Goal: Transaction & Acquisition: Obtain resource

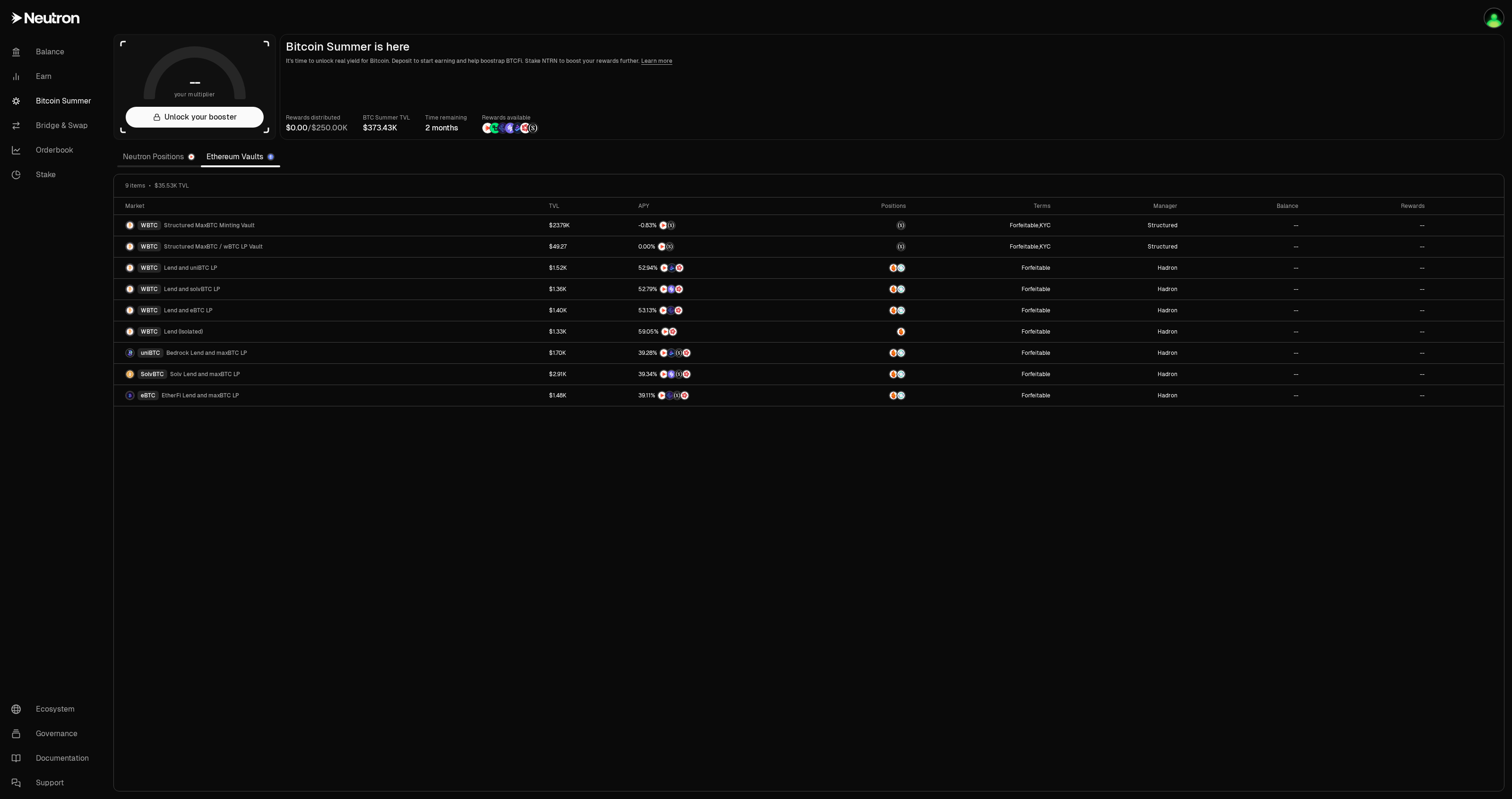
click at [171, 161] on link "Neutron Positions" at bounding box center [159, 157] width 83 height 19
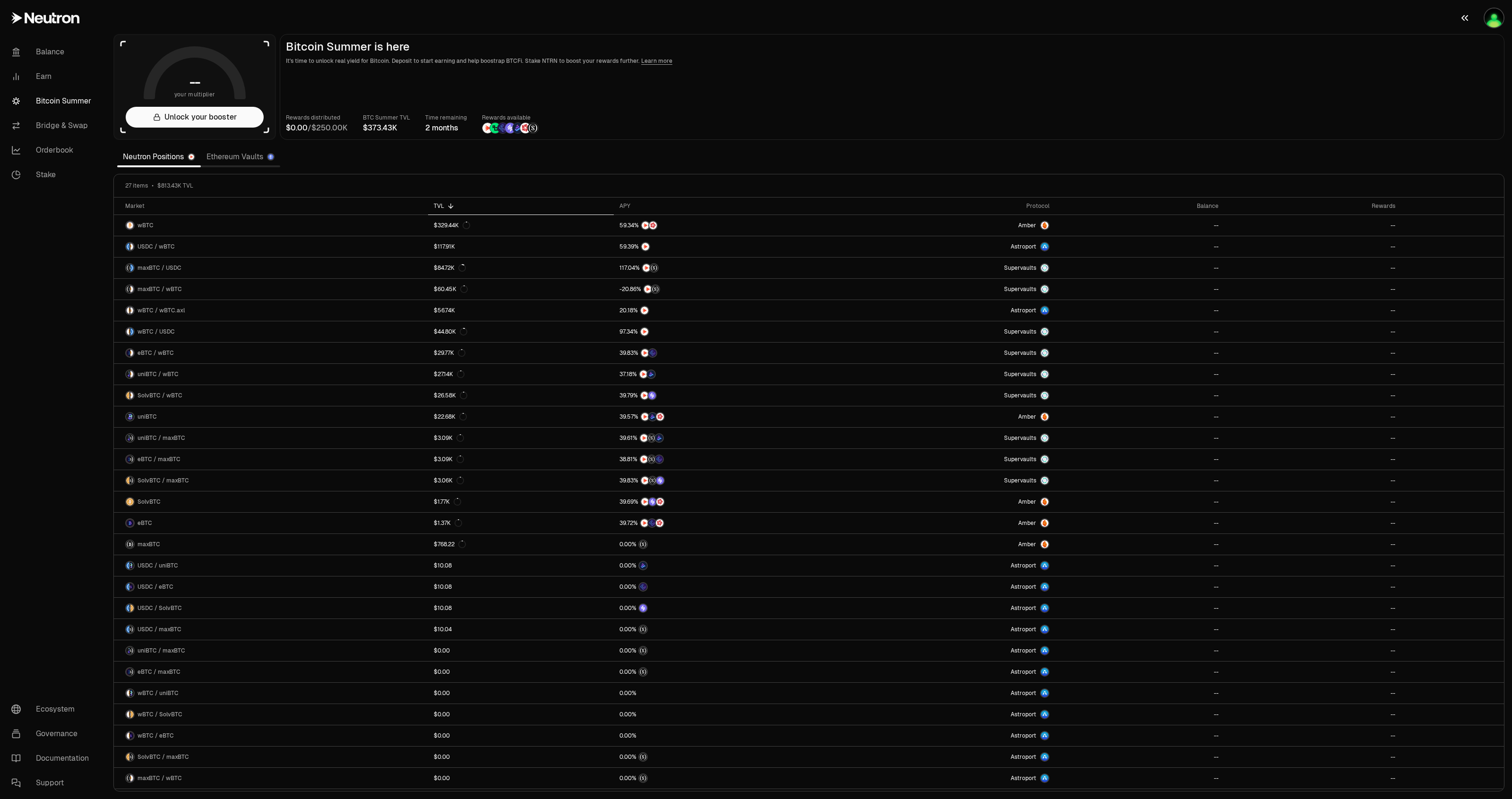
click at [1500, 16] on img "button" at bounding box center [1494, 18] width 19 height 19
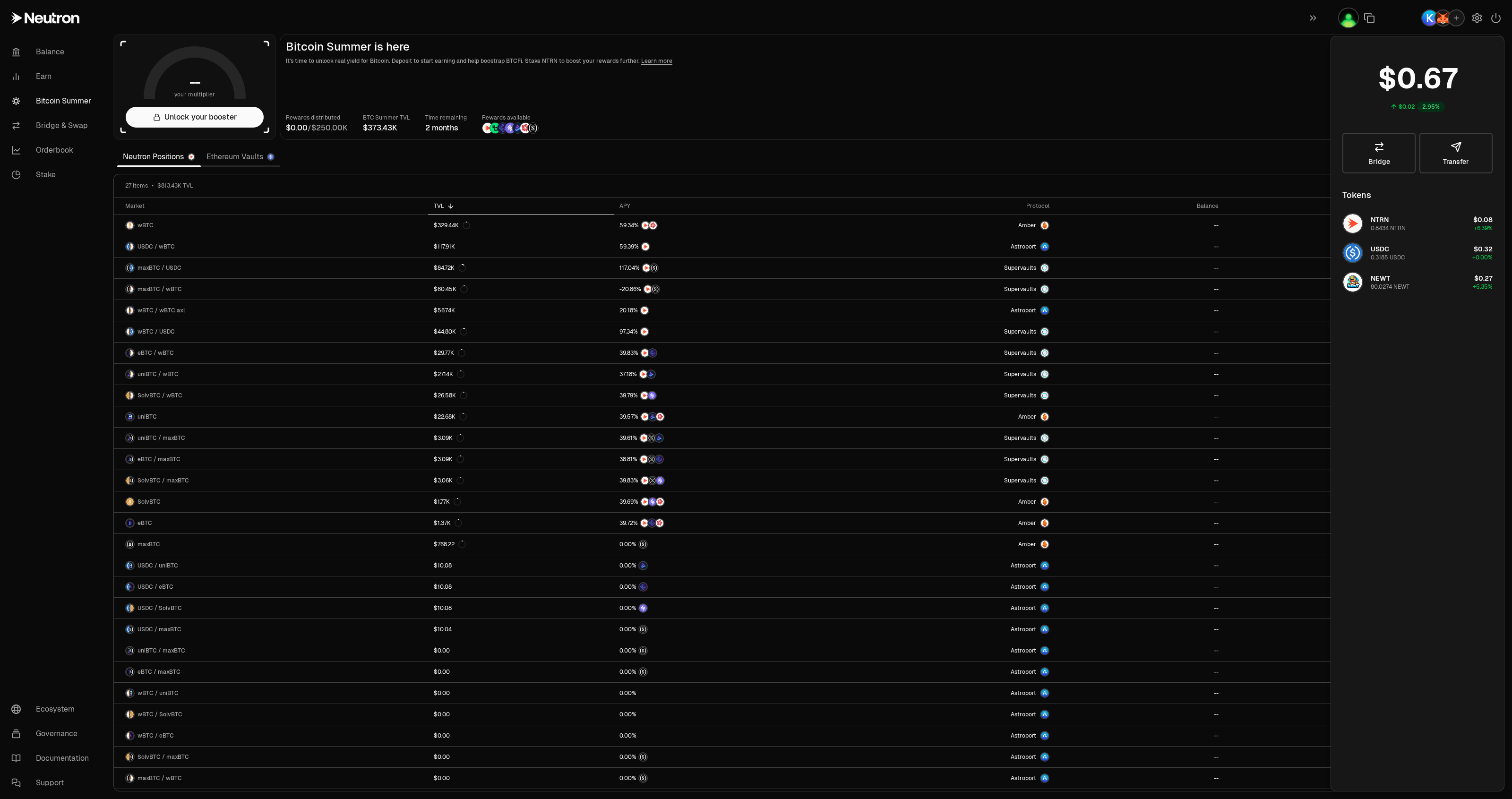
click at [1425, 14] on img "button" at bounding box center [1430, 18] width 15 height 15
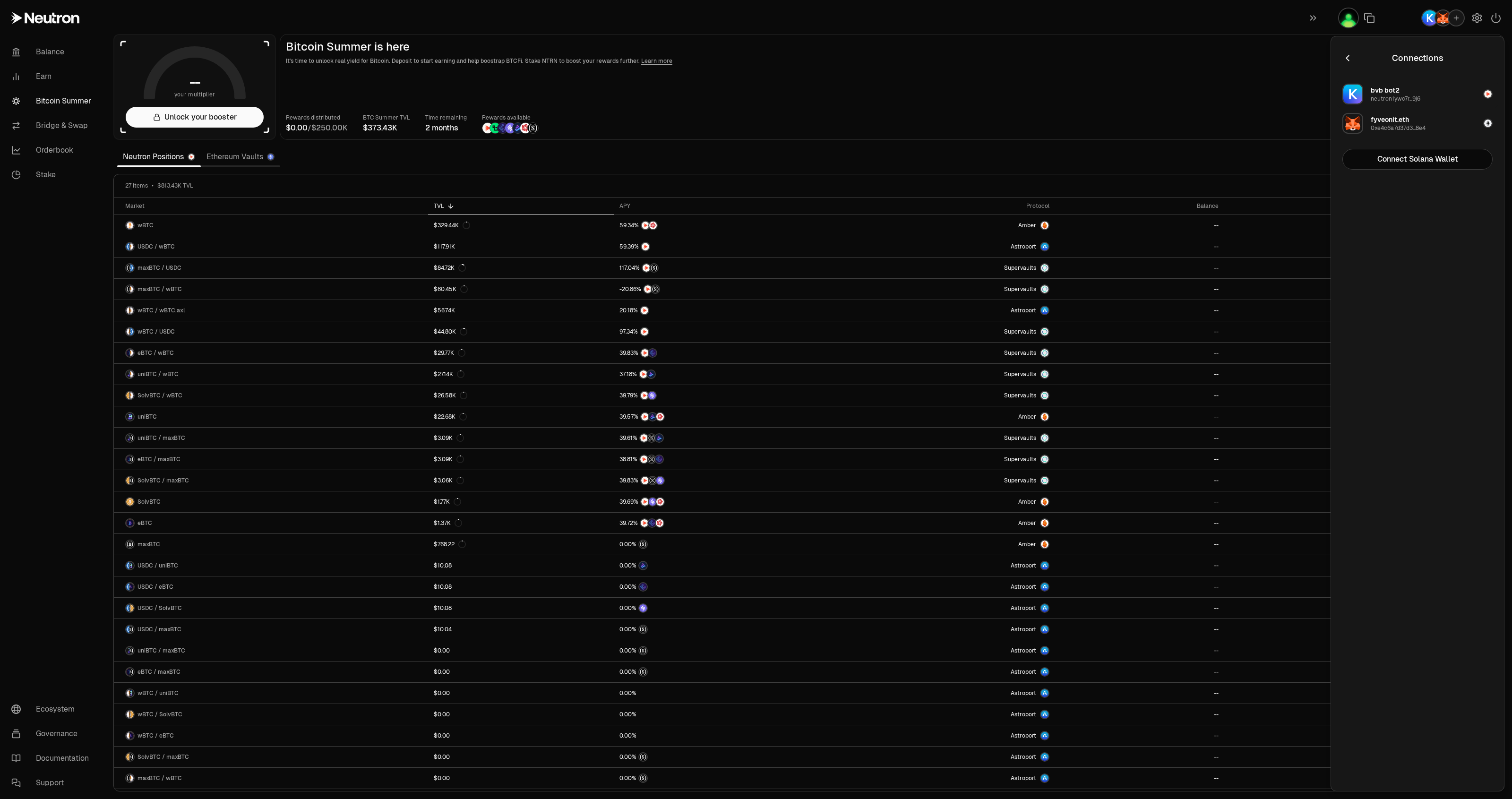
click at [1442, 84] on button "bvb bot2 neutron1ywc7r...9j6" at bounding box center [1417, 94] width 161 height 28
click at [1433, 159] on button "Disconnect" at bounding box center [1418, 159] width 150 height 21
click at [1437, 130] on button "Connect Neutron Wallet" at bounding box center [1418, 130] width 150 height 21
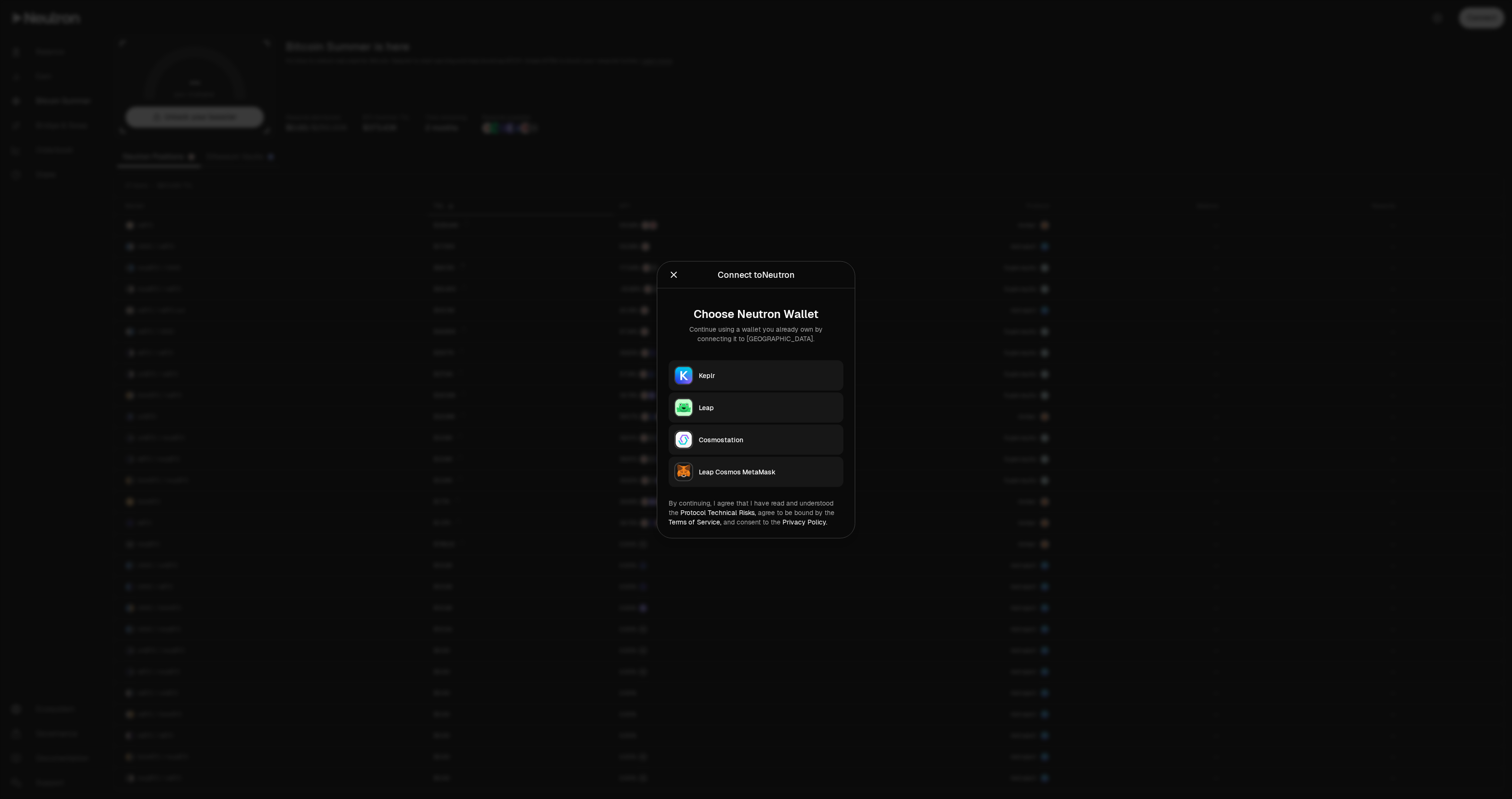
click at [770, 377] on div "Keplr" at bounding box center [768, 375] width 139 height 9
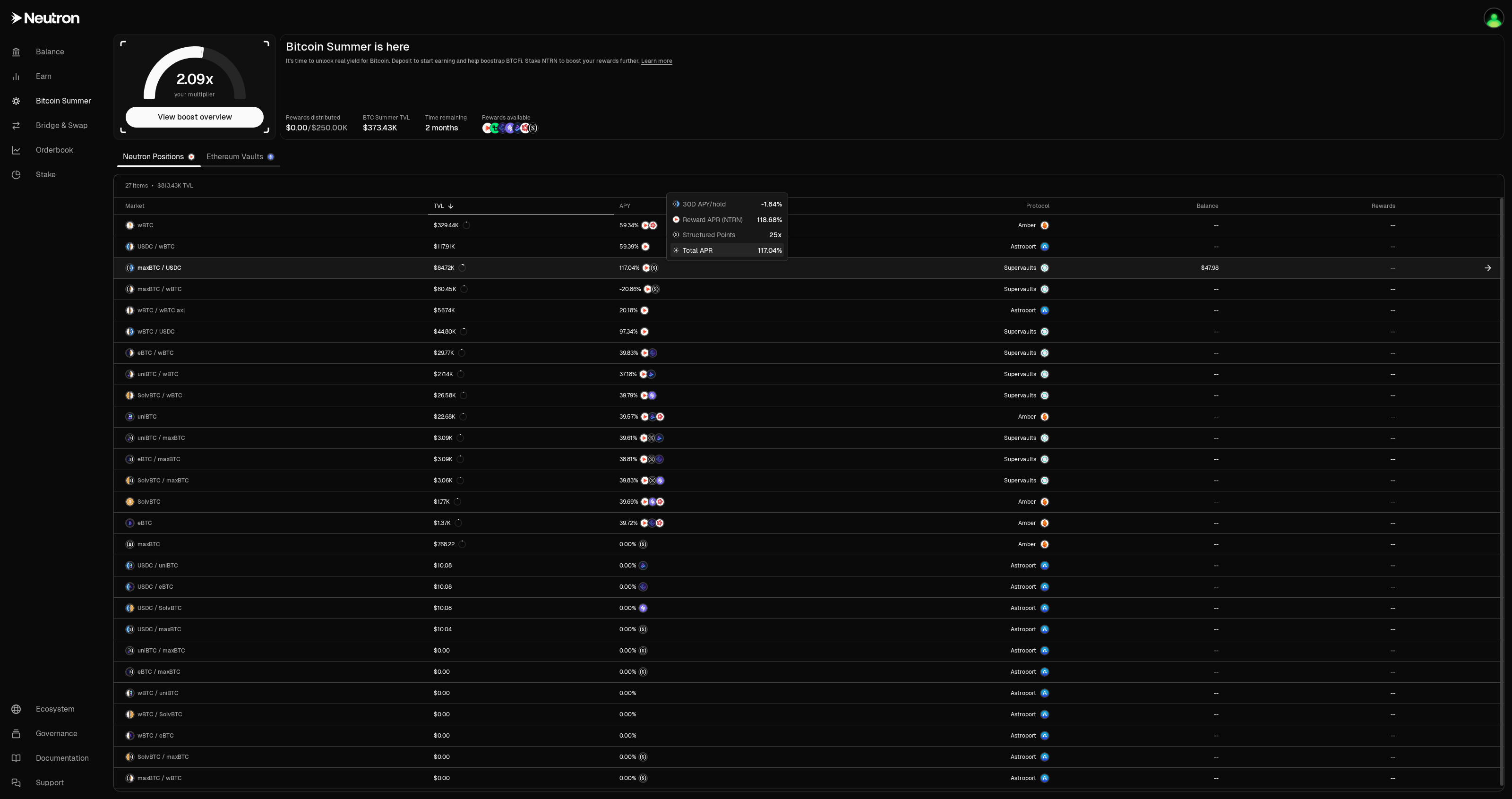
click at [353, 272] on link "maxBTC / USDC" at bounding box center [271, 268] width 314 height 21
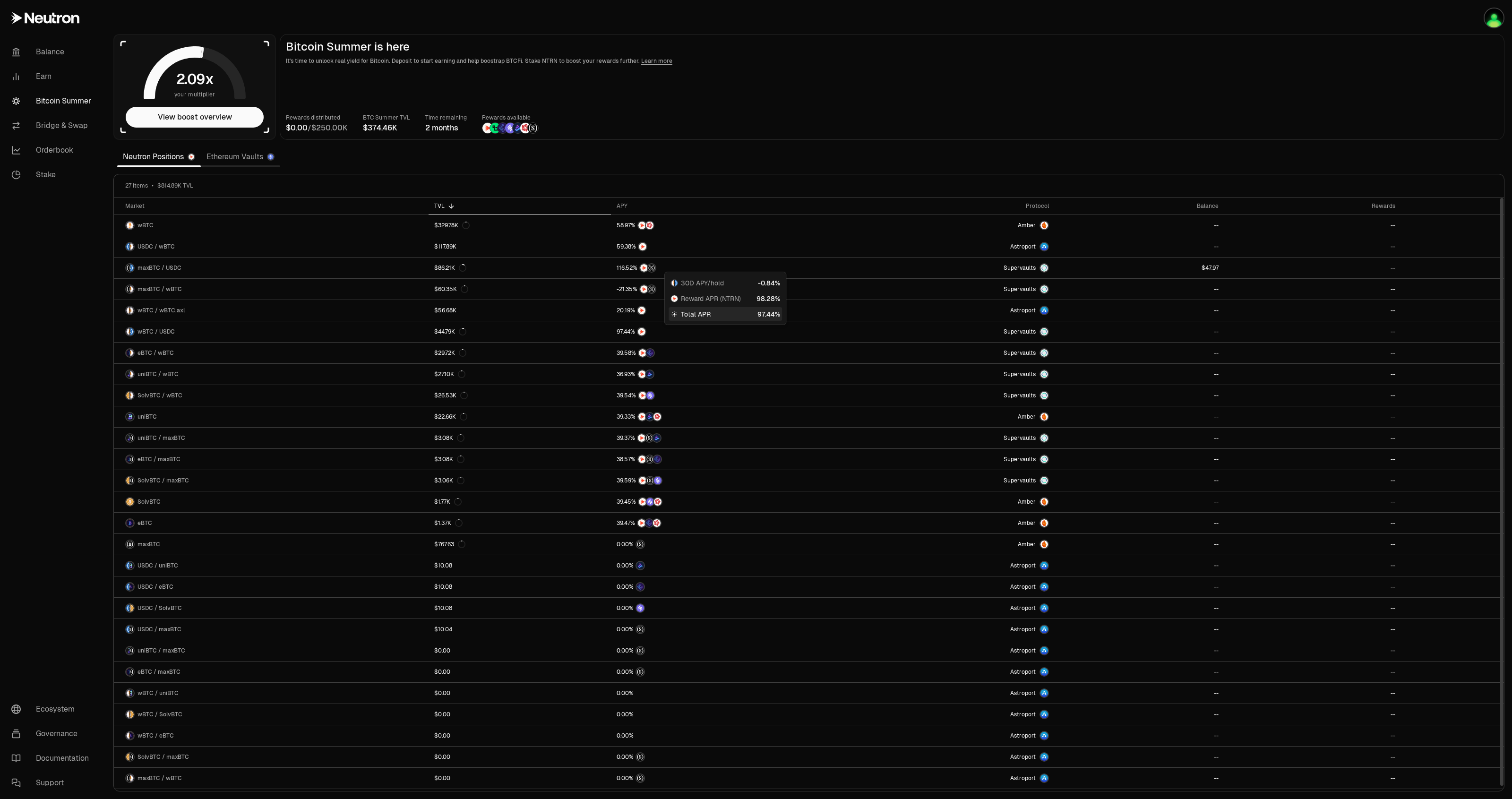
click at [215, 157] on link "Ethereum Vaults" at bounding box center [240, 157] width 79 height 19
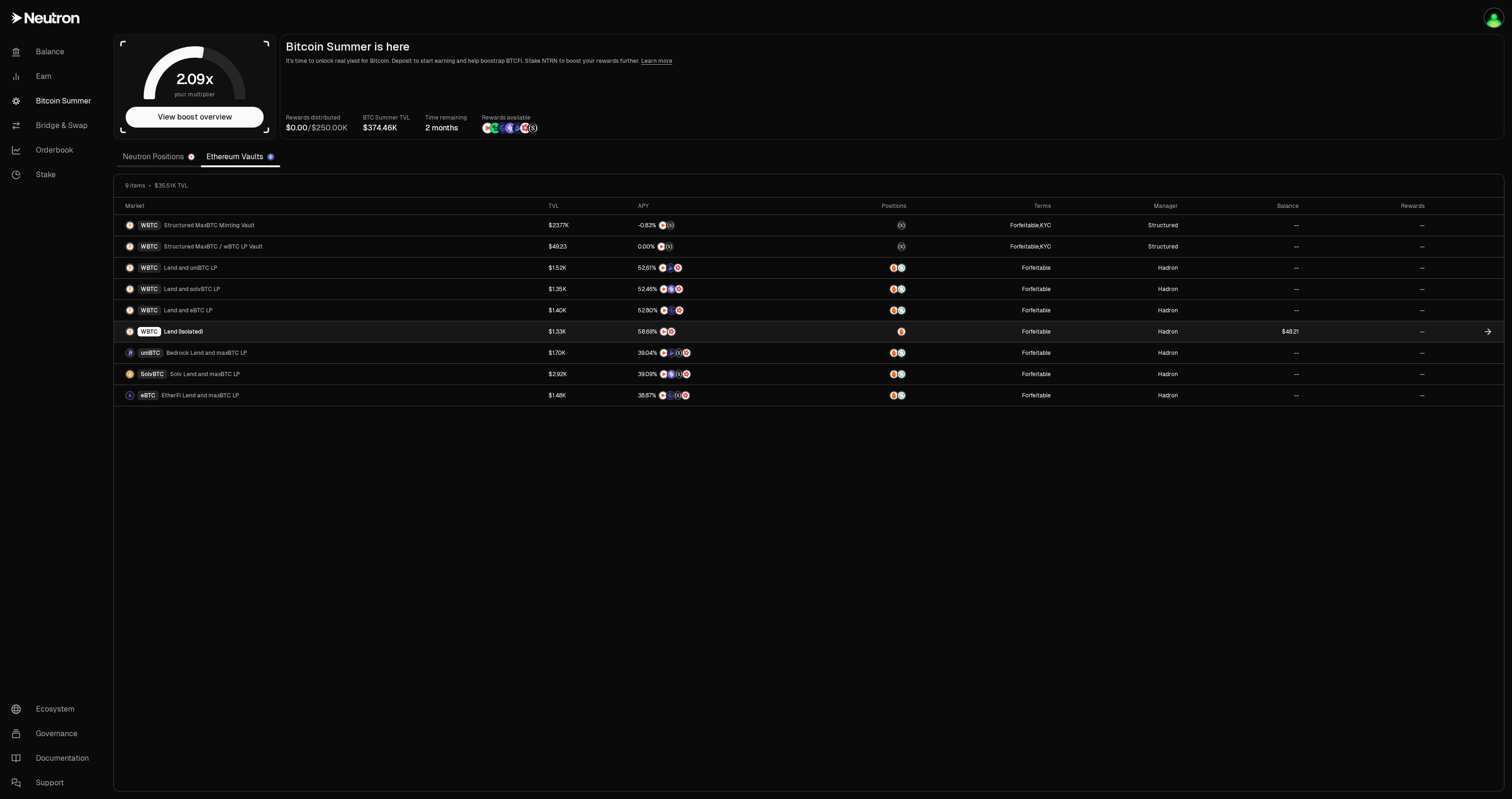
click at [237, 340] on link "WBTC Lend (Isolated)" at bounding box center [328, 331] width 429 height 21
